Goal: Task Accomplishment & Management: Manage account settings

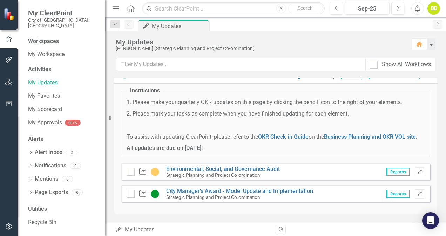
scroll to position [19, 0]
click at [417, 172] on icon "Edit" at bounding box center [419, 172] width 5 height 4
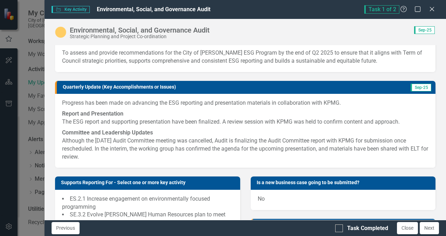
scroll to position [0, 0]
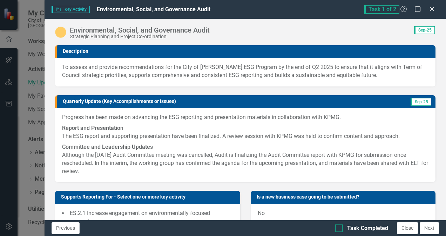
click at [343, 228] on div at bounding box center [339, 229] width 8 height 8
click at [339, 228] on input "Task Completed" at bounding box center [337, 227] width 5 height 5
checkbox input "true"
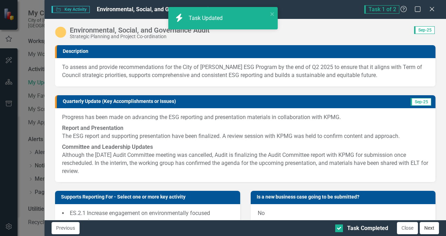
click at [429, 226] on button "Next" at bounding box center [428, 228] width 19 height 12
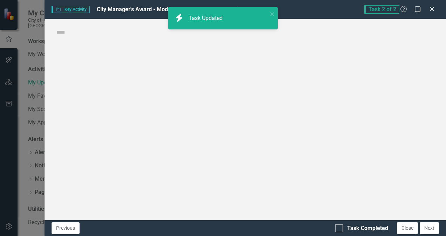
checkbox input "true"
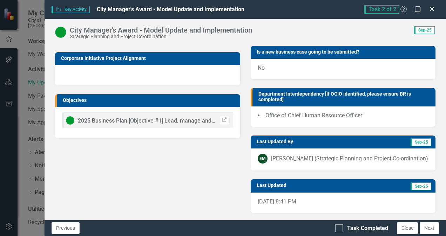
scroll to position [408, 0]
click at [377, 225] on div "Task Completed" at bounding box center [367, 229] width 41 height 8
click at [339, 225] on input "Task Completed" at bounding box center [337, 227] width 5 height 5
checkbox input "true"
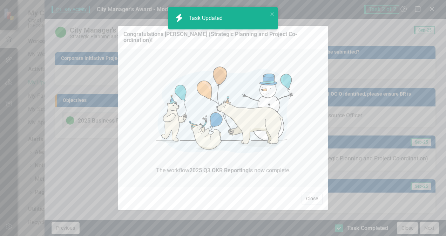
click at [312, 193] on button "Close" at bounding box center [311, 199] width 21 height 12
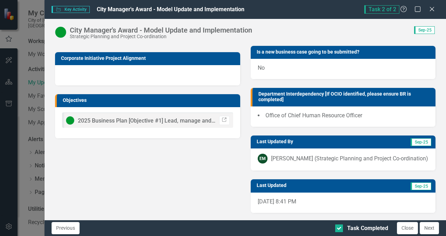
click at [429, 228] on button "Next" at bounding box center [428, 228] width 19 height 12
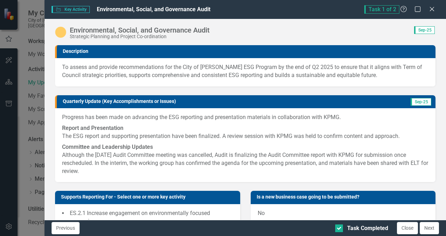
checkbox input "true"
click at [434, 6] on icon "Close" at bounding box center [431, 9] width 9 height 7
